Goal: Task Accomplishment & Management: Complete application form

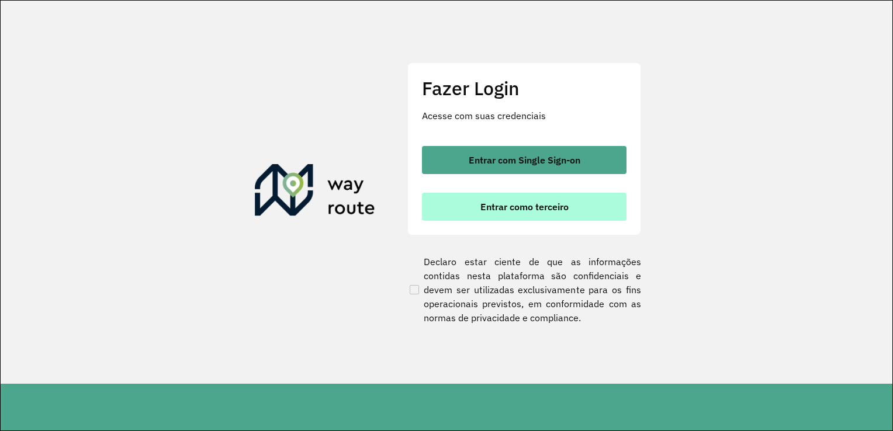
click at [483, 205] on span "Entrar como terceiro" at bounding box center [525, 206] width 88 height 9
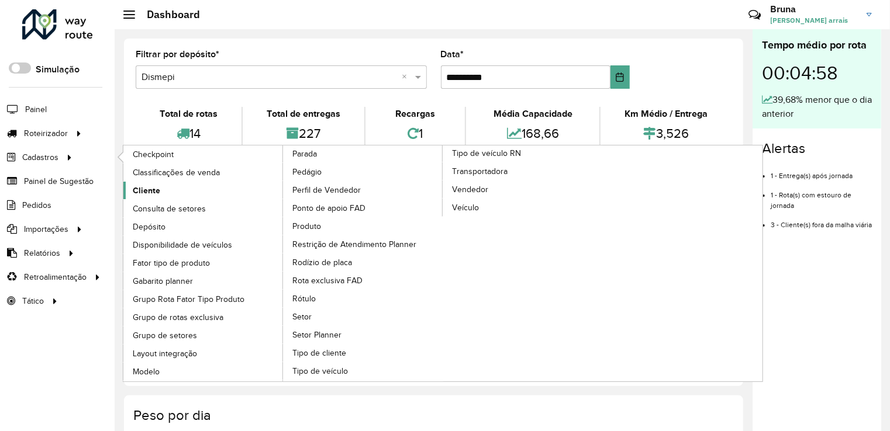
click at [144, 187] on span "Cliente" at bounding box center [146, 191] width 27 height 12
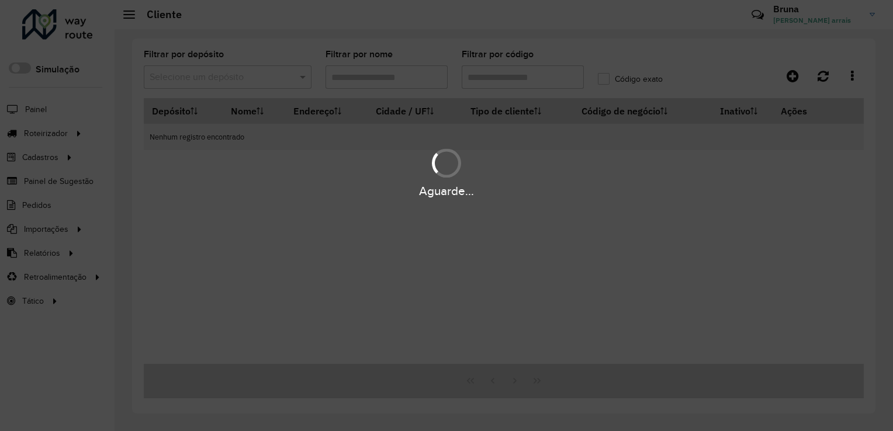
type input "***"
